Goal: Task Accomplishment & Management: Complete application form

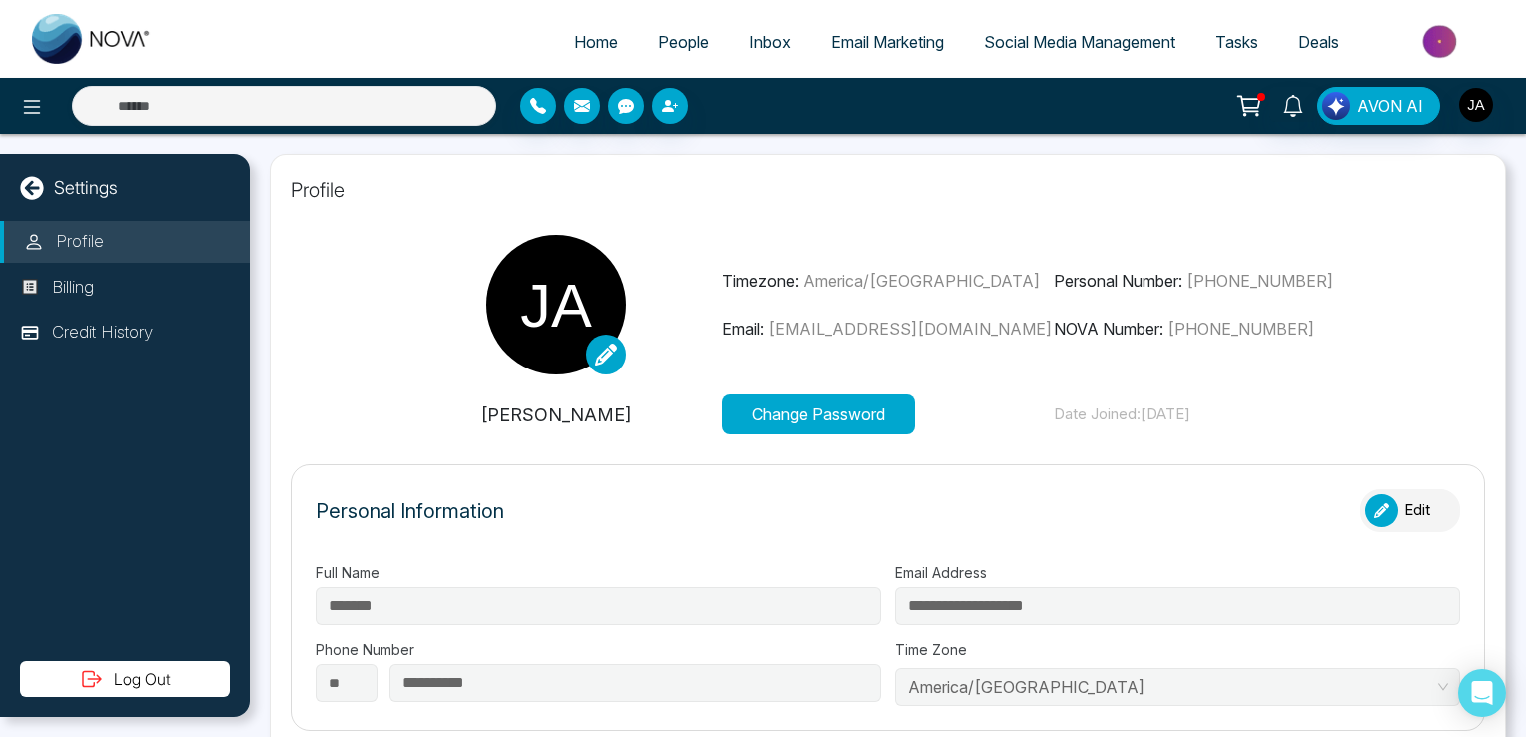
type input "**********"
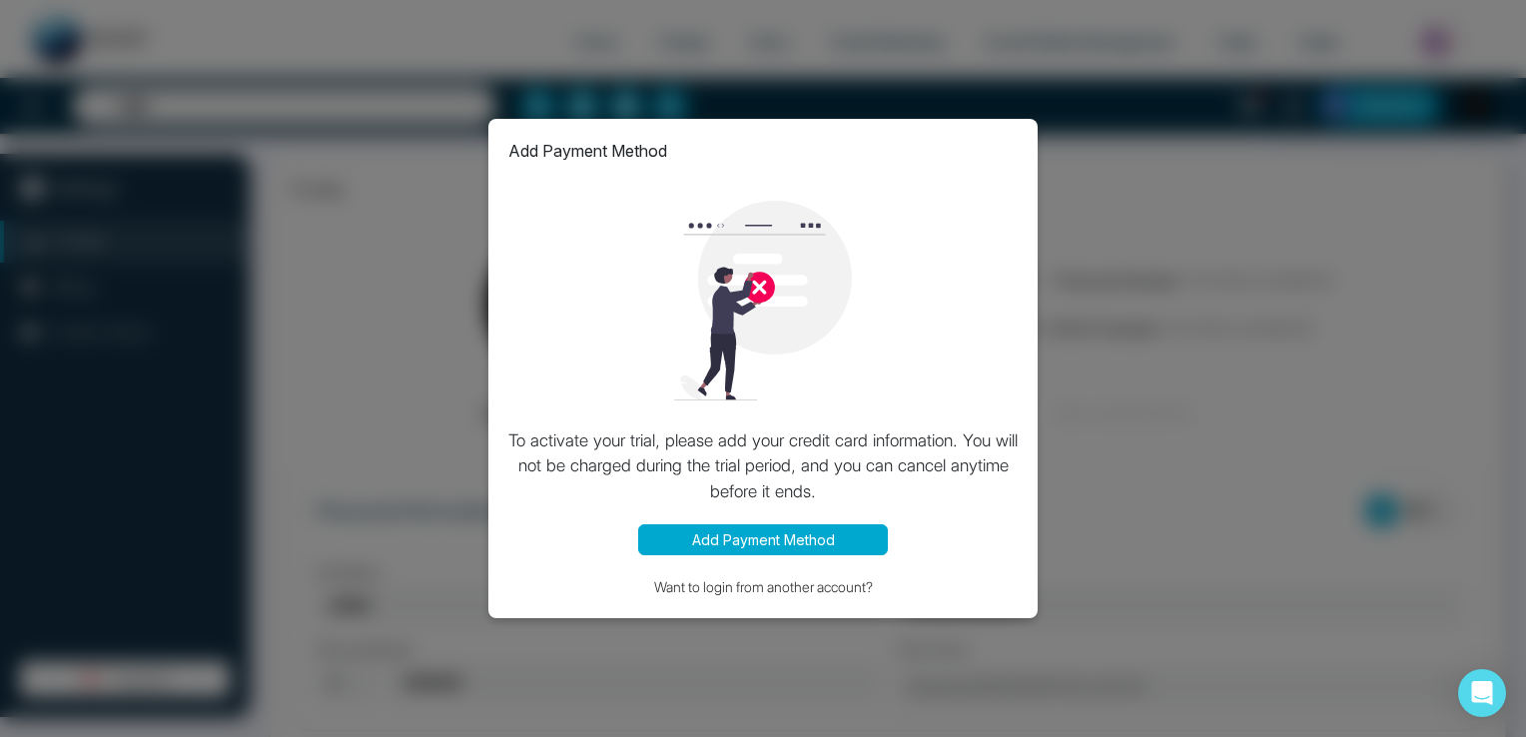
click at [1071, 536] on div "Add Payment Method To activate your trial, please add your credit card informat…" at bounding box center [763, 368] width 1526 height 737
click at [360, 165] on div "Add Payment Method To activate your trial, please add your credit card informat…" at bounding box center [763, 368] width 1526 height 737
